Goal: Find specific page/section: Find specific page/section

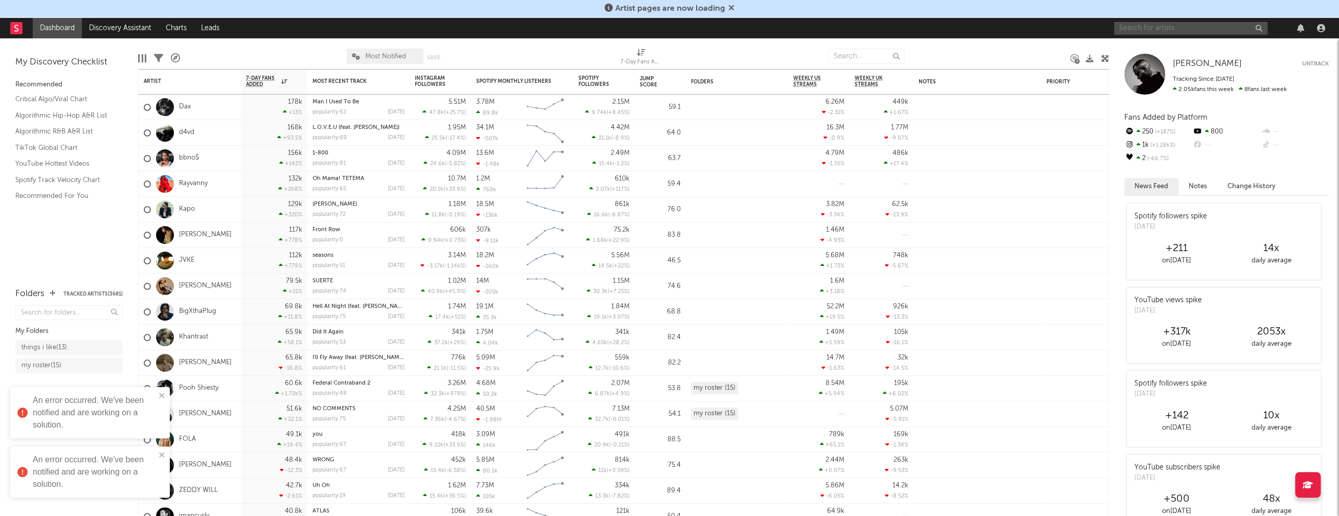
click at [1182, 29] on input "text" at bounding box center [1190, 28] width 153 height 13
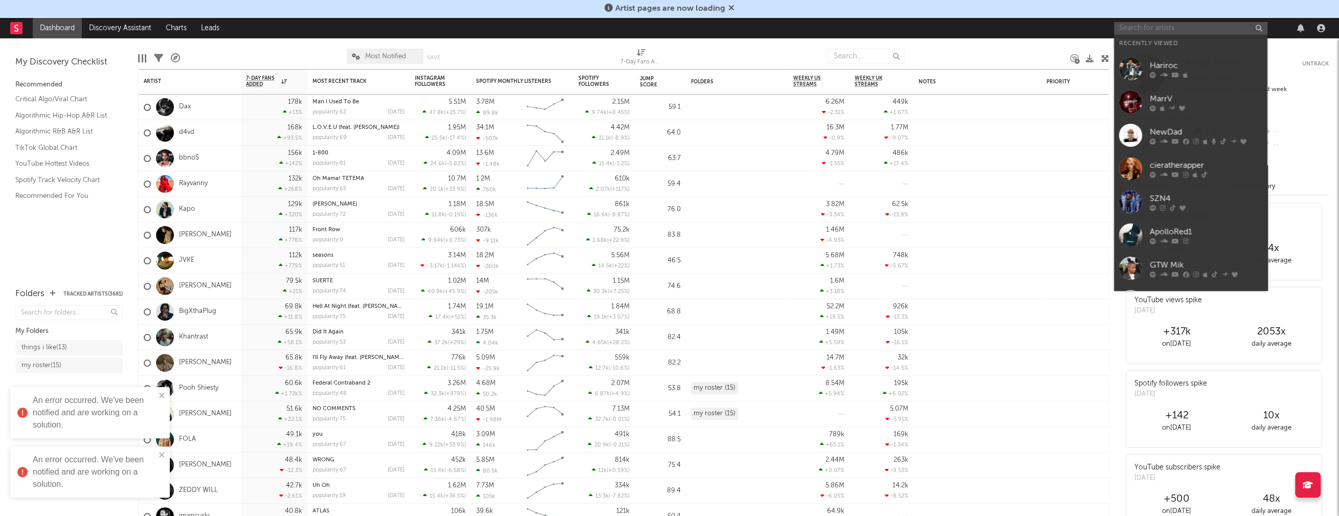
paste input "AGNSBILL"
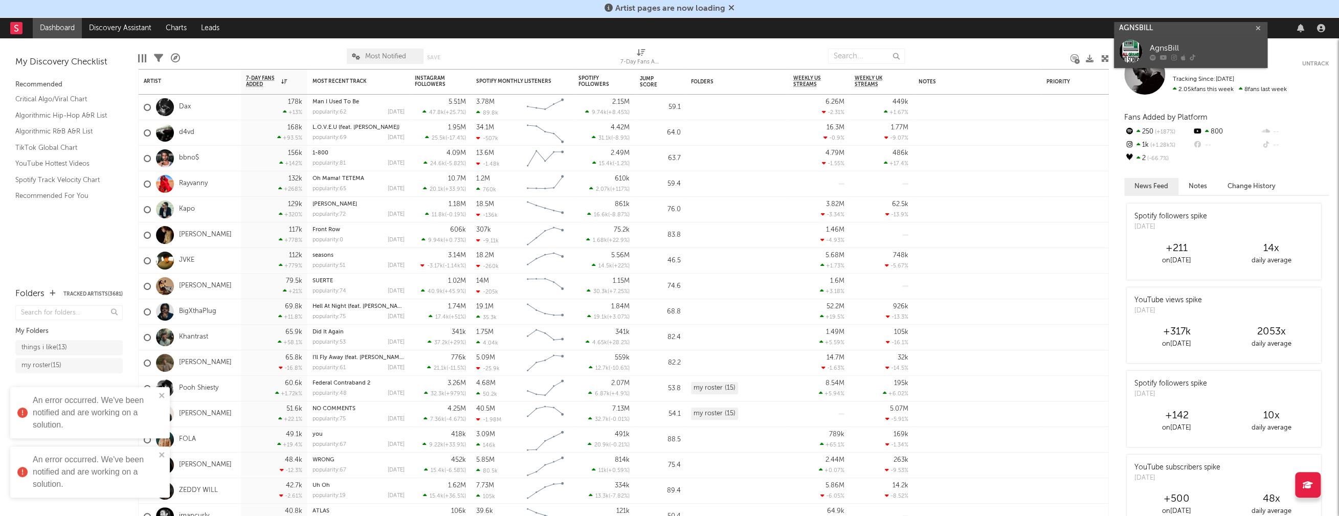
type input "AGNSBILL"
click at [1180, 48] on div "AgnsBill" at bounding box center [1206, 48] width 113 height 12
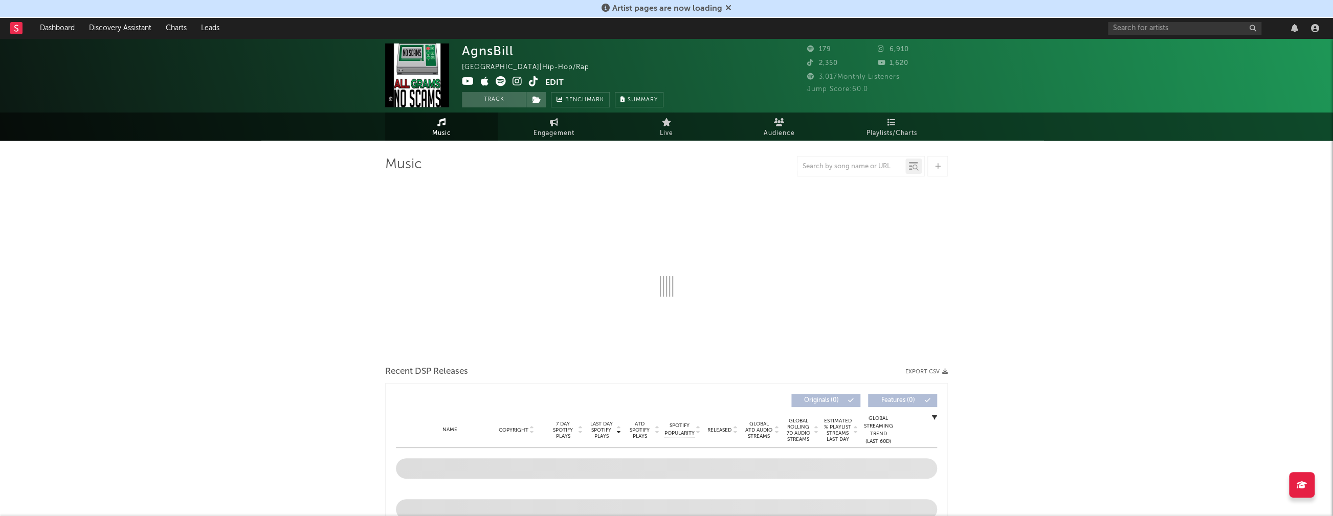
select select "1w"
